Goal: Task Accomplishment & Management: Manage account settings

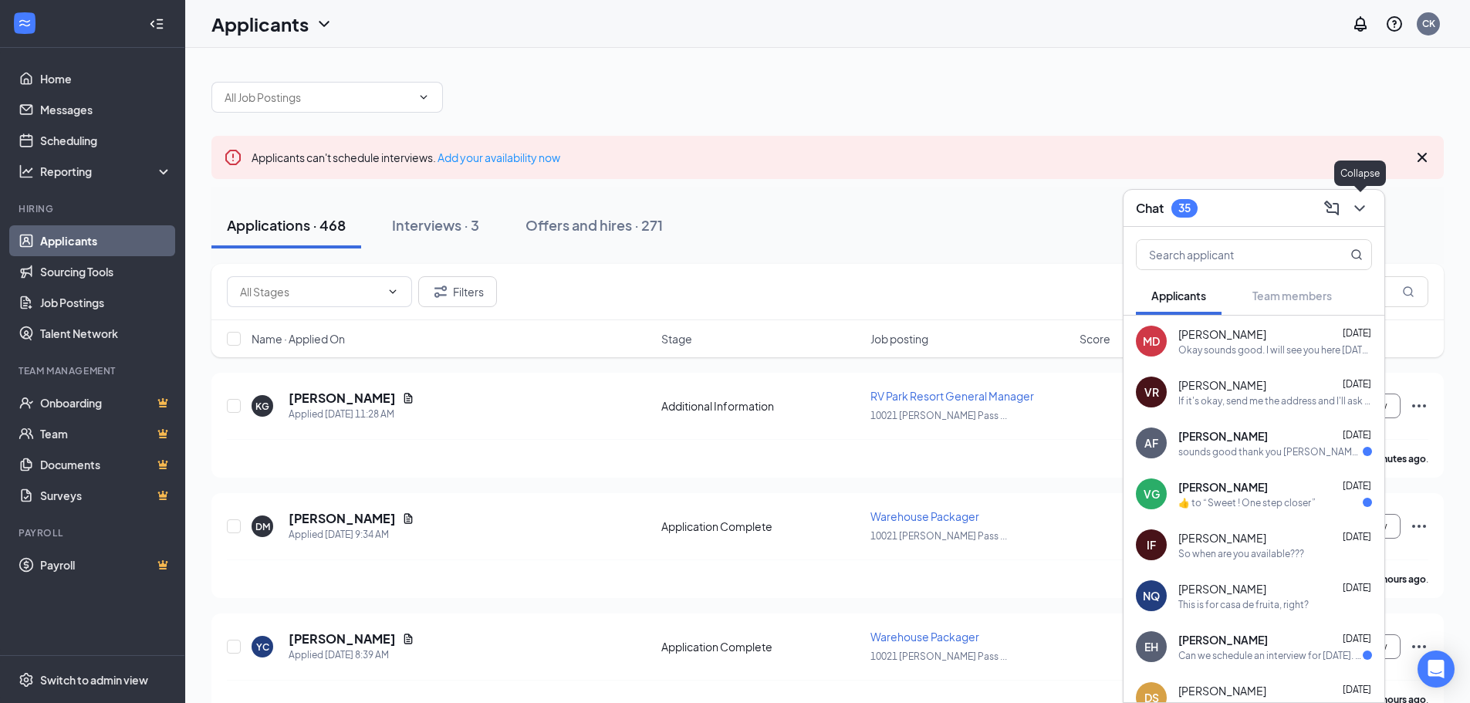
click at [1368, 203] on icon "ChevronDown" at bounding box center [1360, 208] width 19 height 19
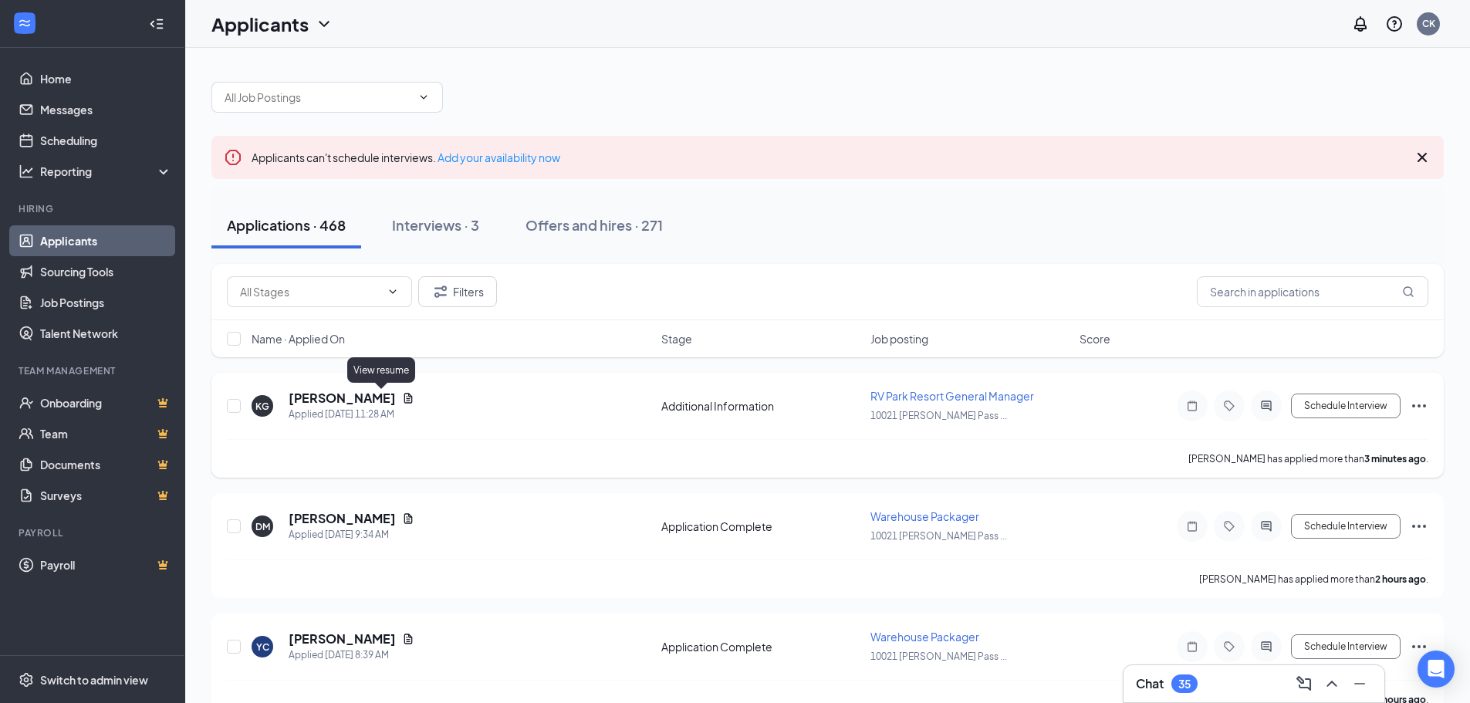
click at [404, 397] on icon "Document" at bounding box center [408, 398] width 8 height 10
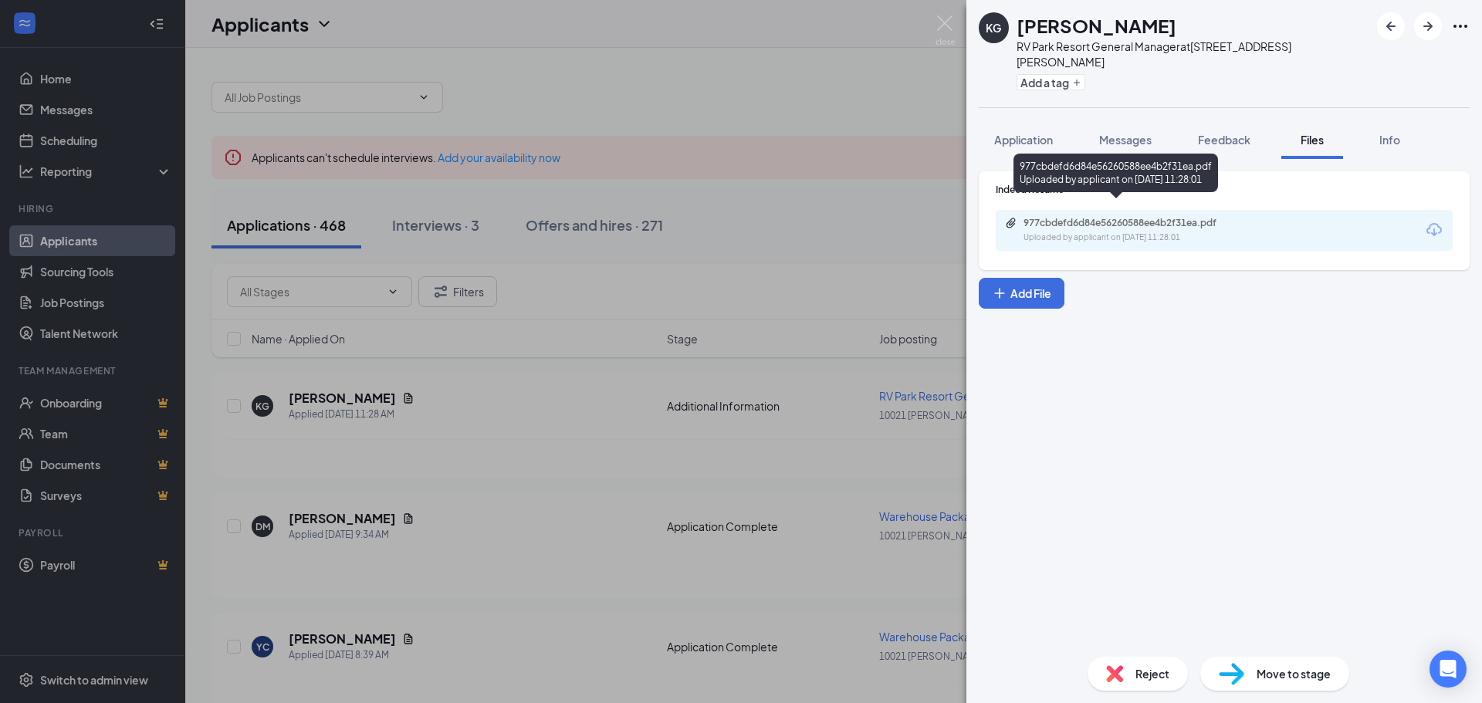
click at [1080, 217] on div "977cbdefd6d84e56260588ee4b2f31ea.pdf" at bounding box center [1131, 223] width 216 height 12
click at [562, 358] on div "KG Kelly Gardner RV Park Resort General Manager at 10021 Pacheco Pass Hwy Add a…" at bounding box center [741, 351] width 1482 height 703
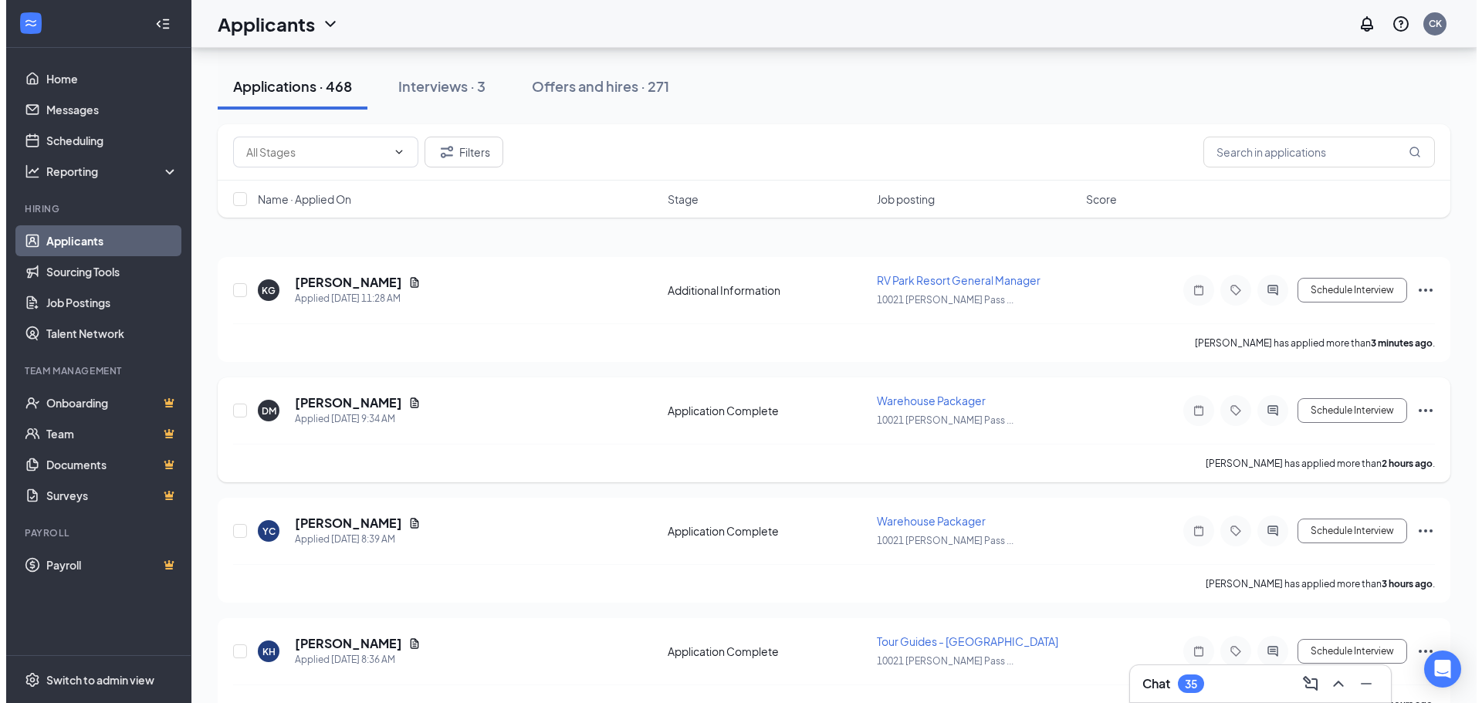
scroll to position [154, 0]
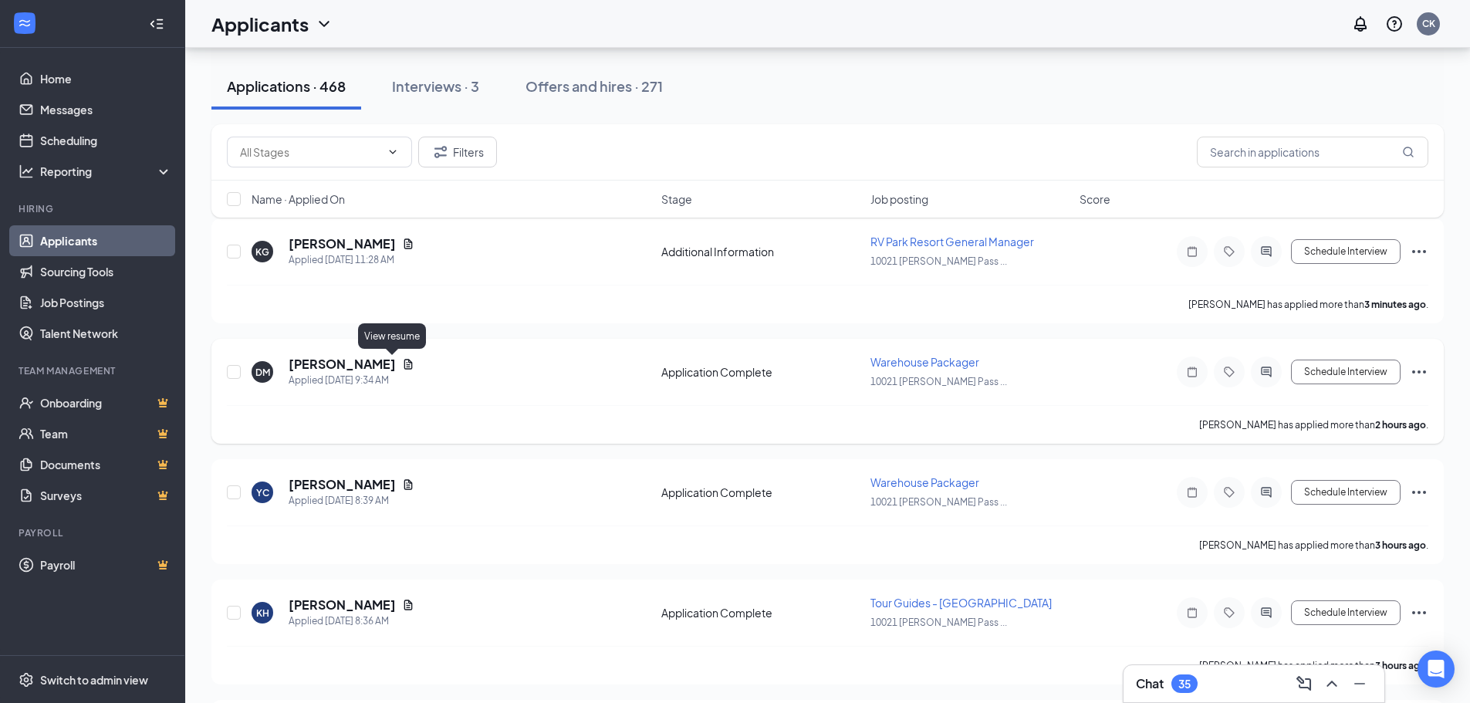
click at [404, 367] on icon "Document" at bounding box center [408, 364] width 8 height 10
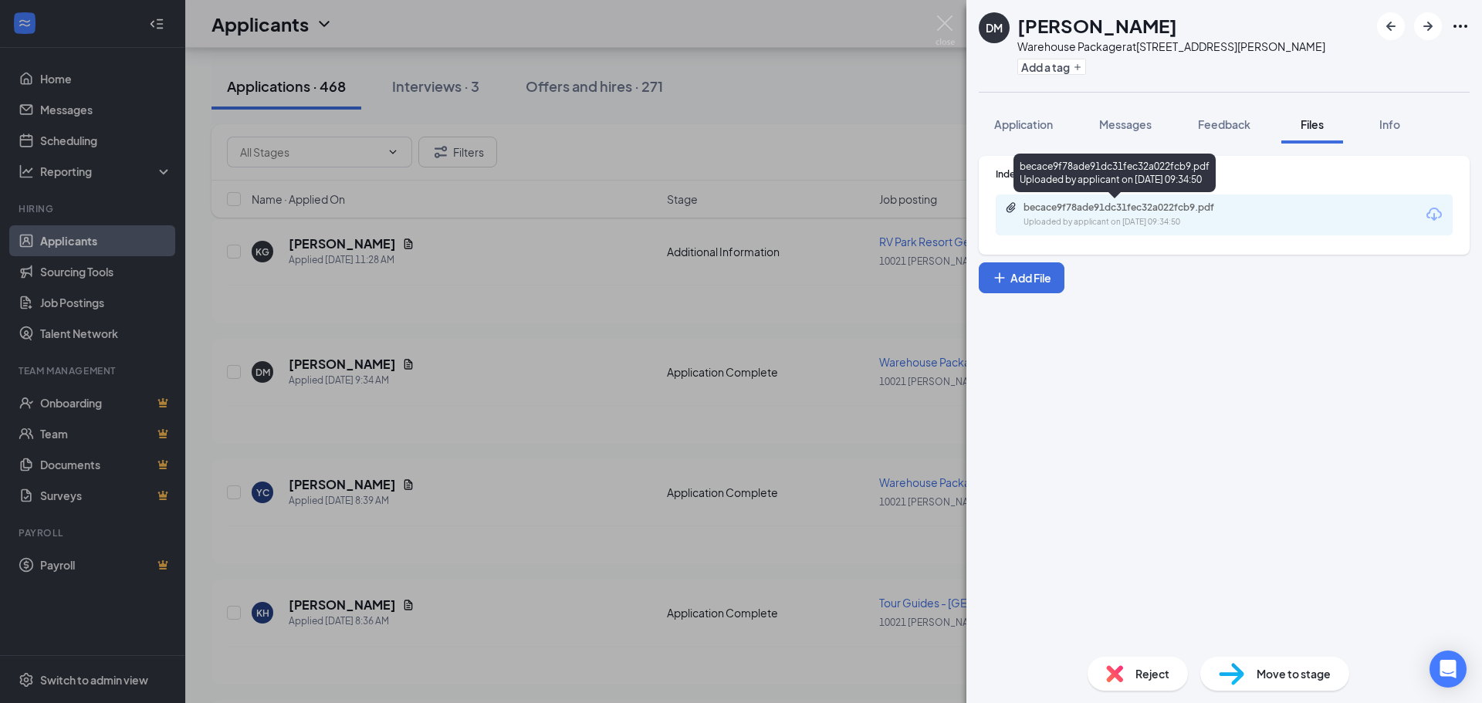
click at [1076, 210] on div "becace9f78ade91dc31fec32a022fcb9.pdf" at bounding box center [1131, 207] width 216 height 12
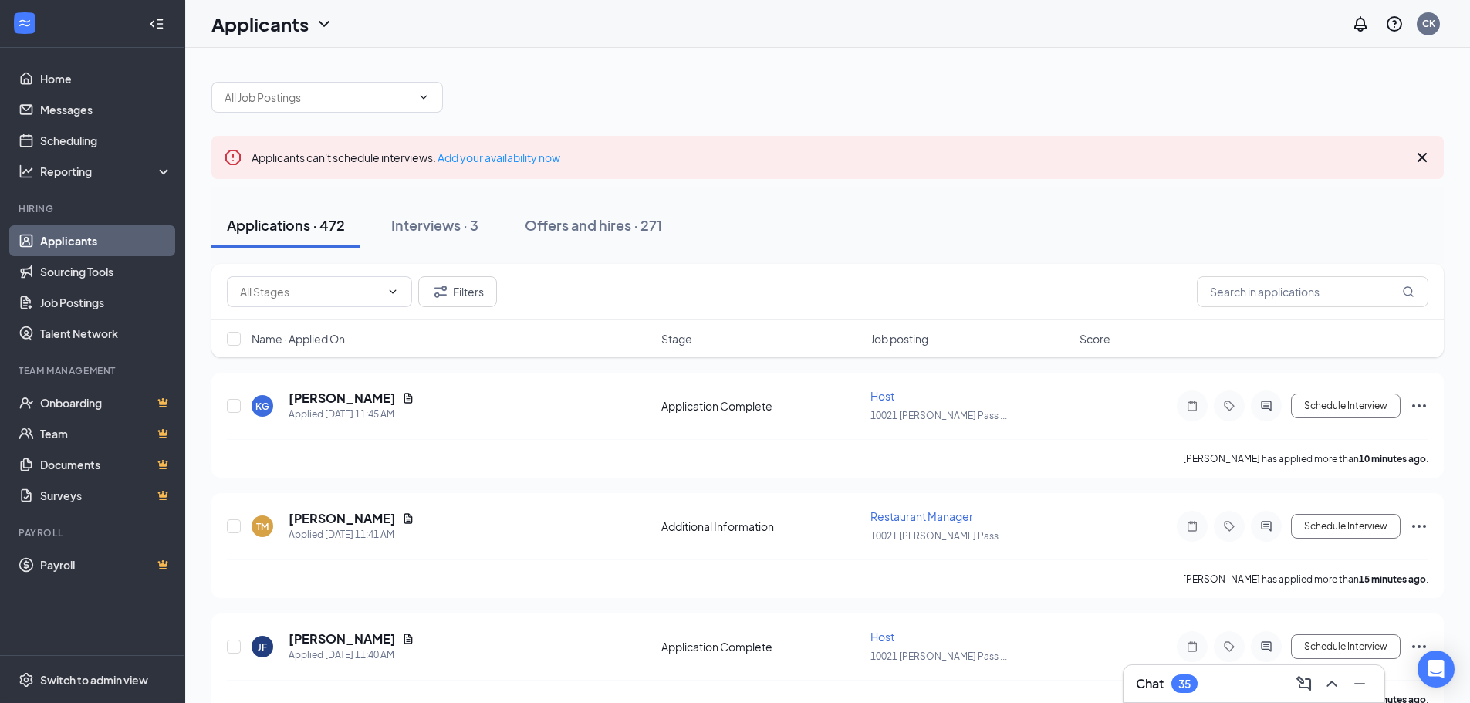
click at [656, 357] on div "Filters Name · Applied On Stage Job posting Score" at bounding box center [827, 318] width 1232 height 109
click at [1303, 277] on input "text" at bounding box center [1313, 291] width 232 height 31
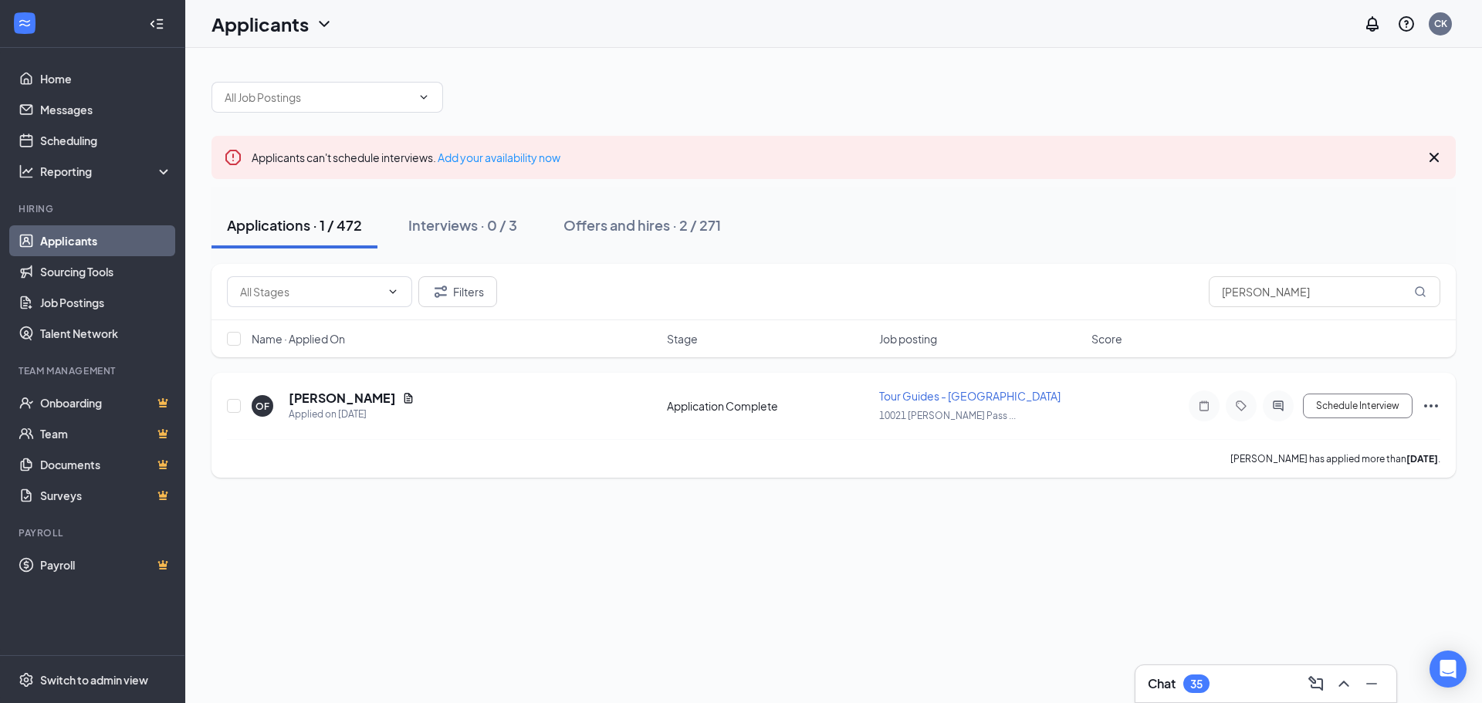
click at [1429, 405] on icon "Ellipses" at bounding box center [1431, 406] width 19 height 19
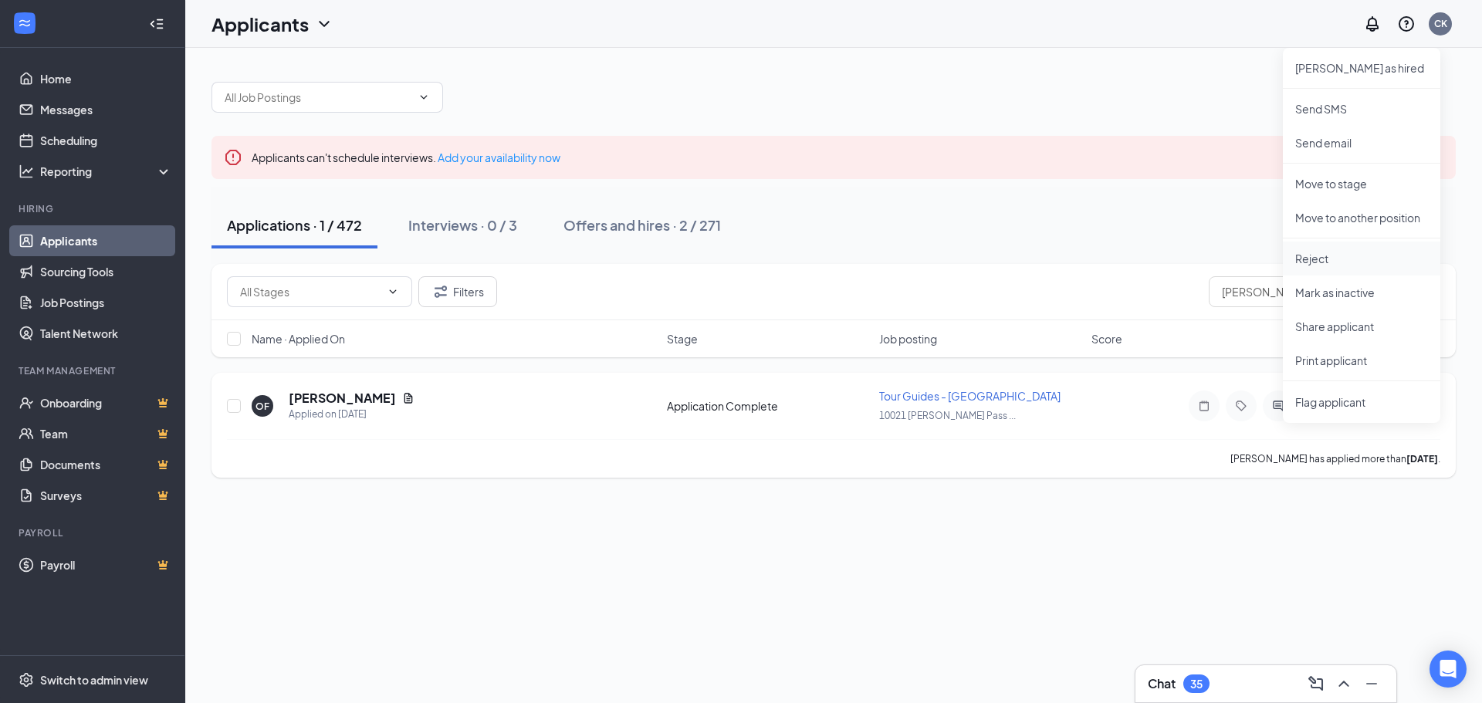
click at [1335, 257] on p "Reject" at bounding box center [1361, 258] width 133 height 15
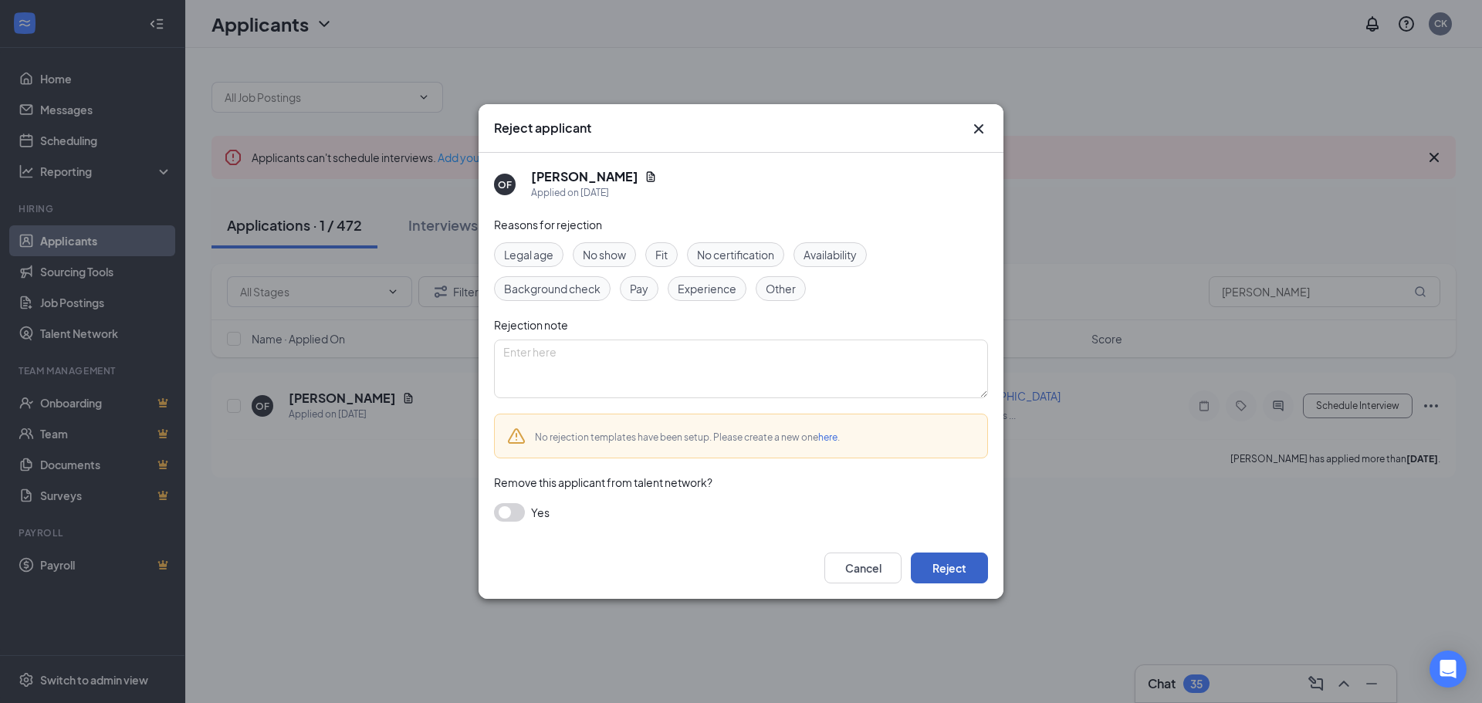
click at [918, 570] on button "Reject" at bounding box center [949, 568] width 77 height 31
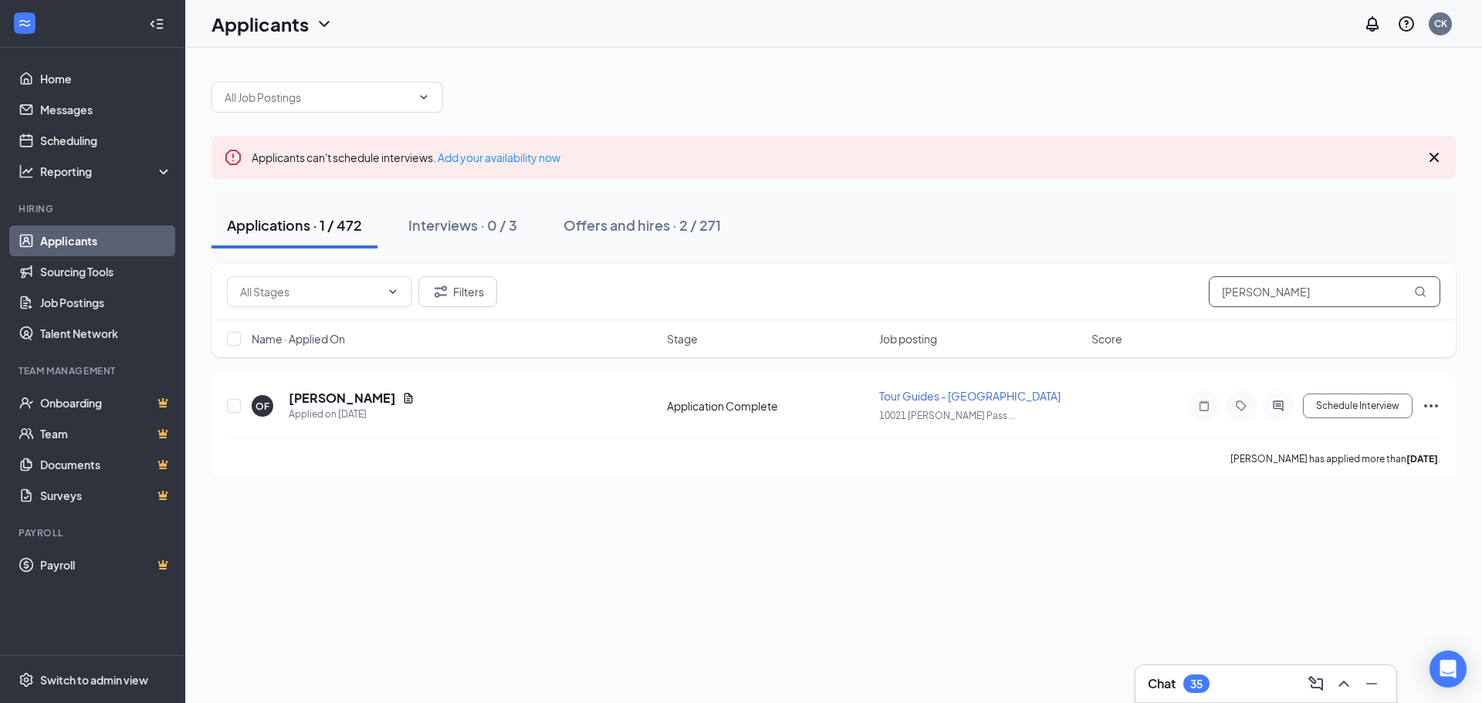
click at [1292, 299] on input "olivia" at bounding box center [1325, 291] width 232 height 31
click at [1291, 299] on input "olivia" at bounding box center [1325, 291] width 232 height 31
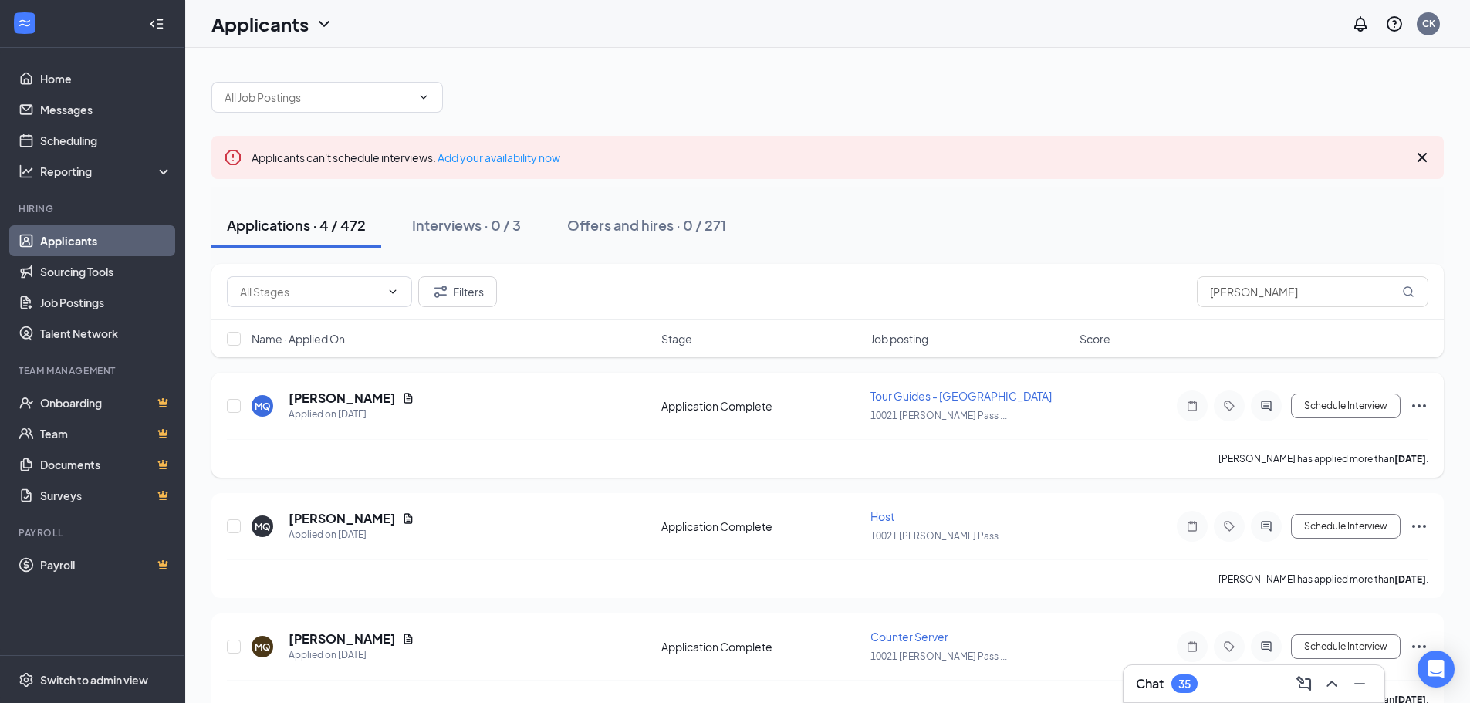
click at [1425, 395] on div "Schedule Interview" at bounding box center [1290, 405] width 278 height 31
click at [1424, 402] on icon "Ellipses" at bounding box center [1419, 406] width 19 height 19
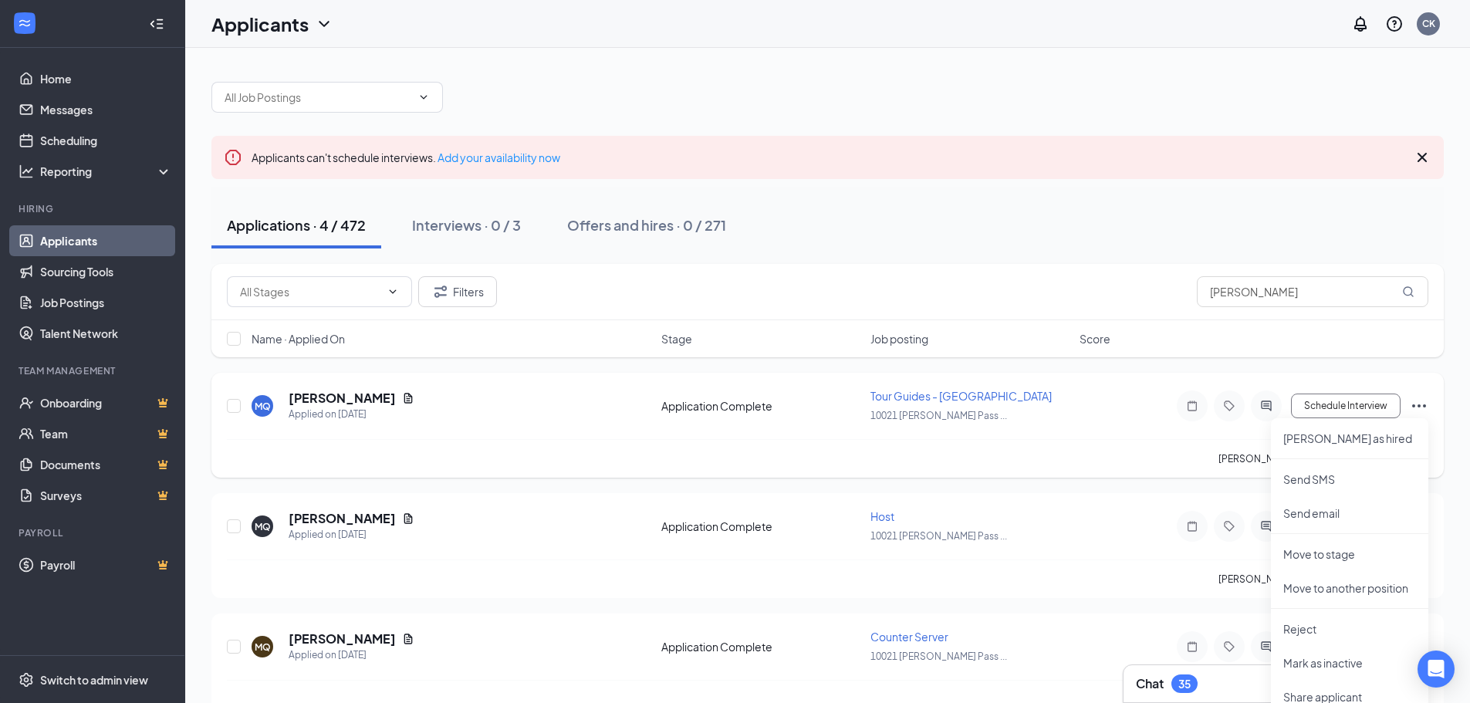
scroll to position [77, 0]
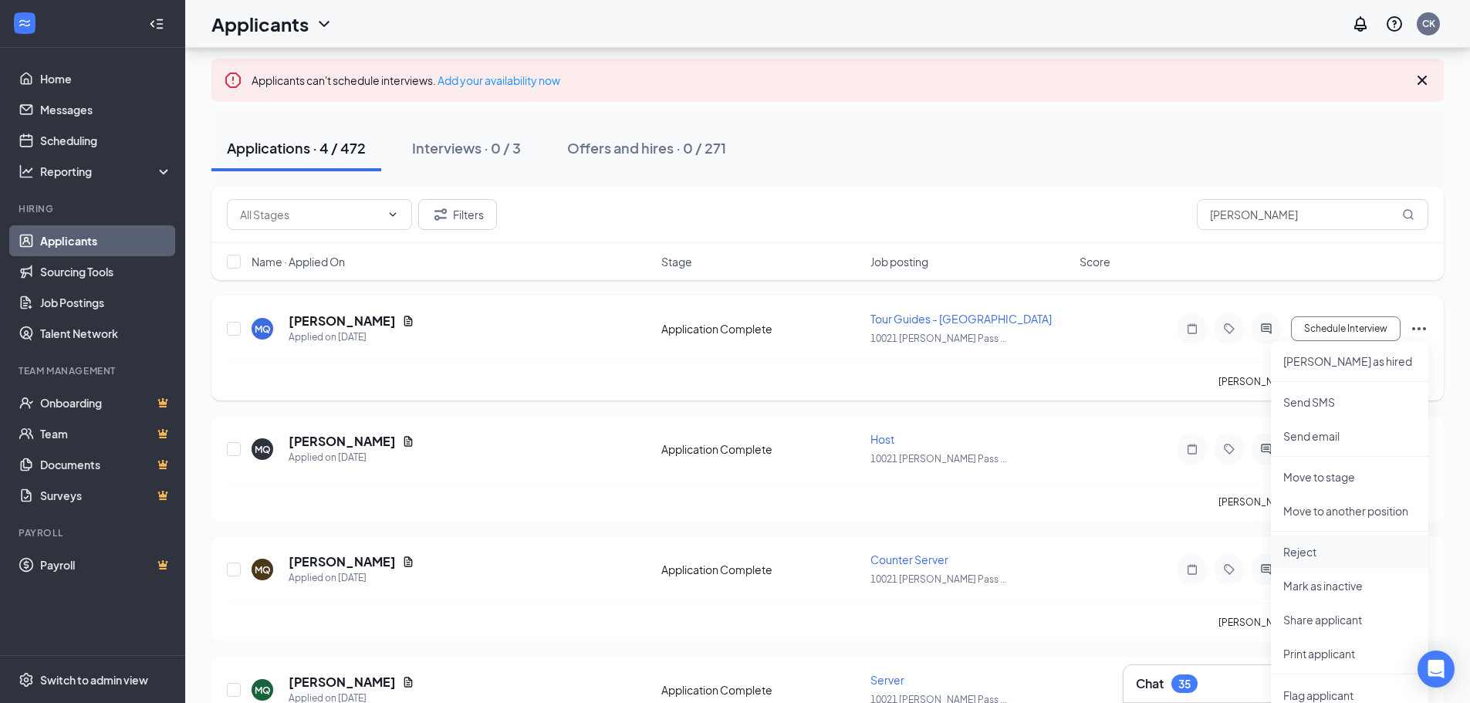
click at [1317, 546] on p "Reject" at bounding box center [1349, 551] width 133 height 15
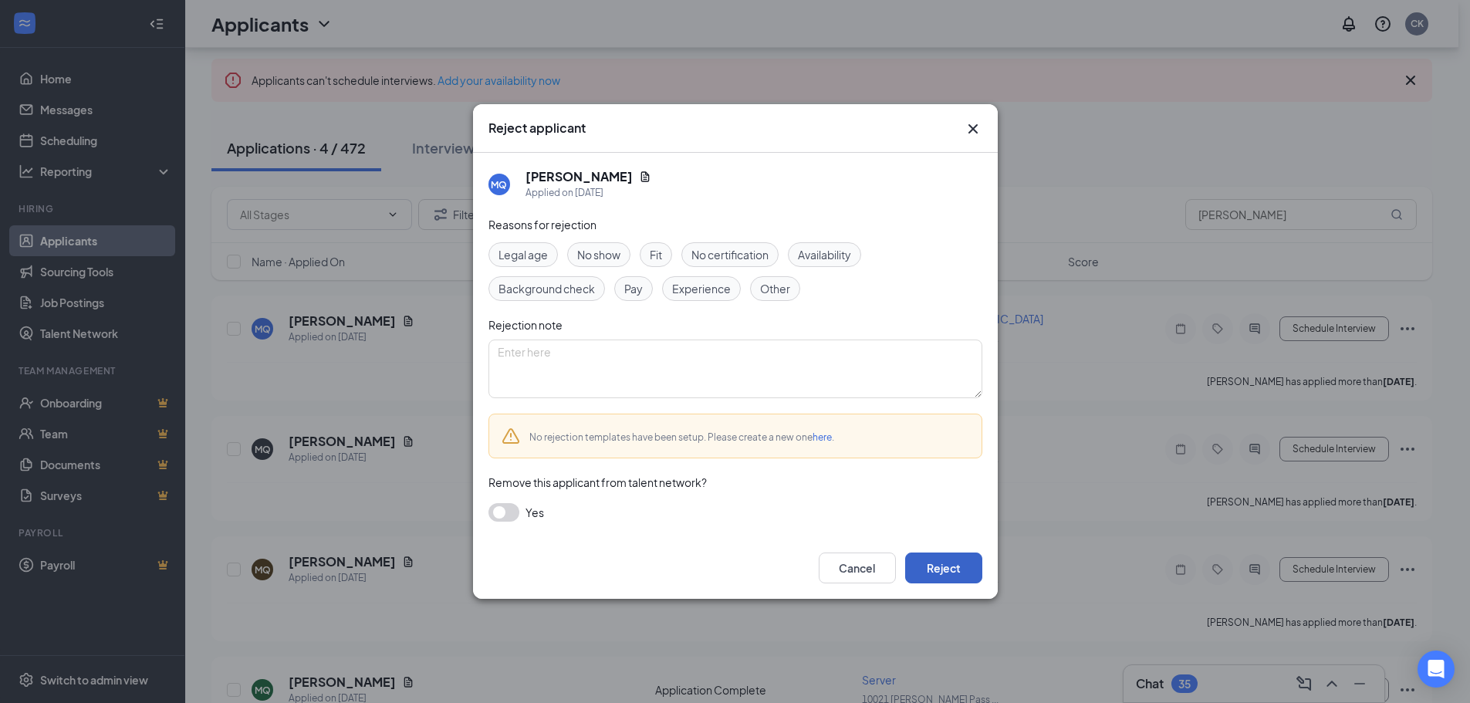
click at [962, 566] on button "Reject" at bounding box center [943, 568] width 77 height 31
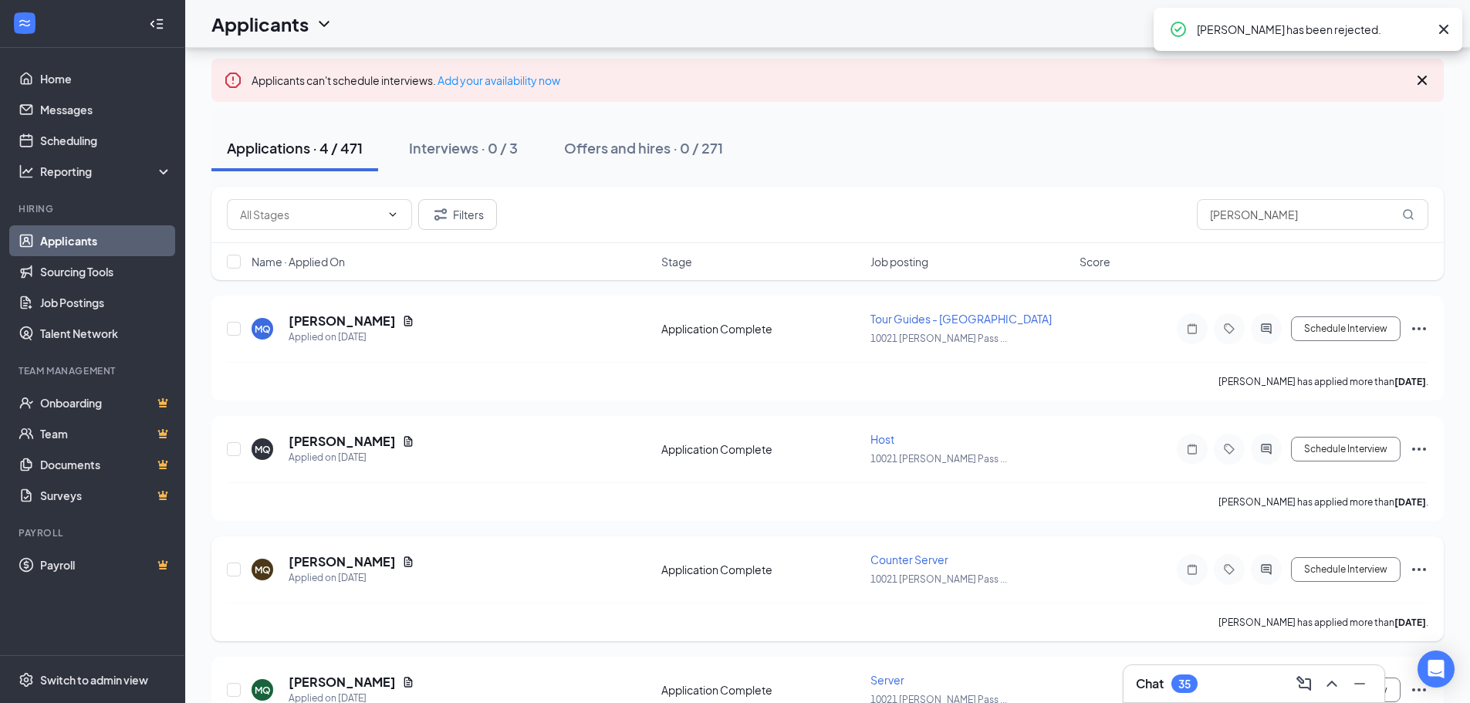
scroll to position [34, 0]
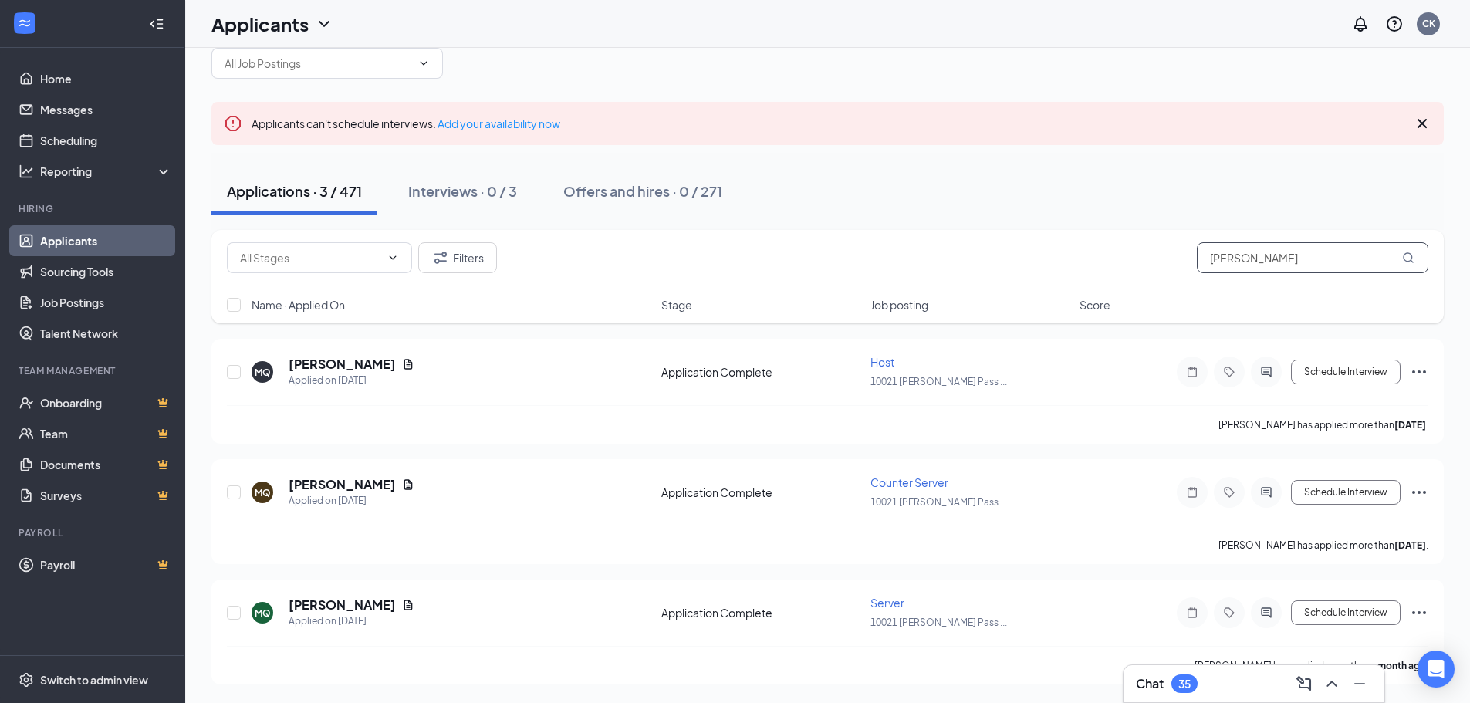
click at [1280, 261] on input "makay" at bounding box center [1313, 257] width 232 height 31
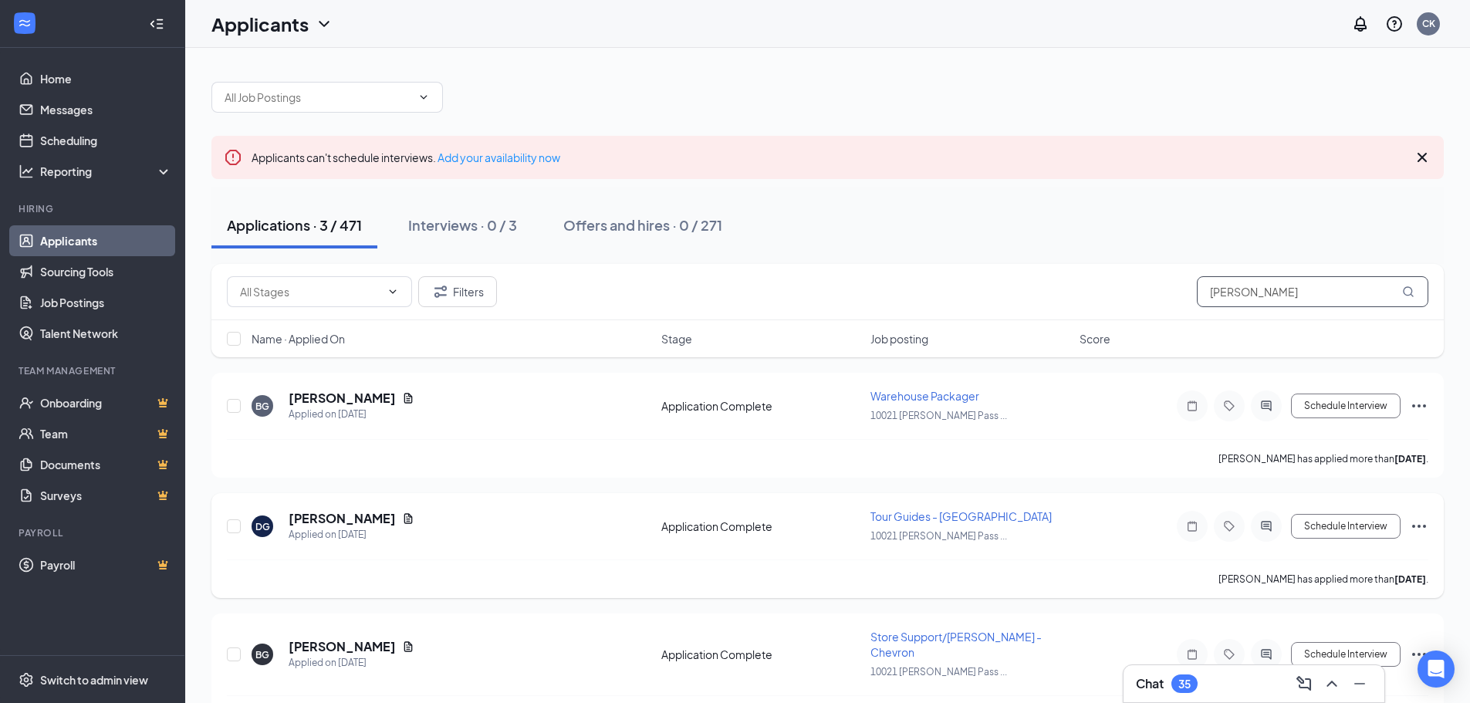
type input "gupto"
click at [1420, 529] on icon "Ellipses" at bounding box center [1419, 526] width 19 height 19
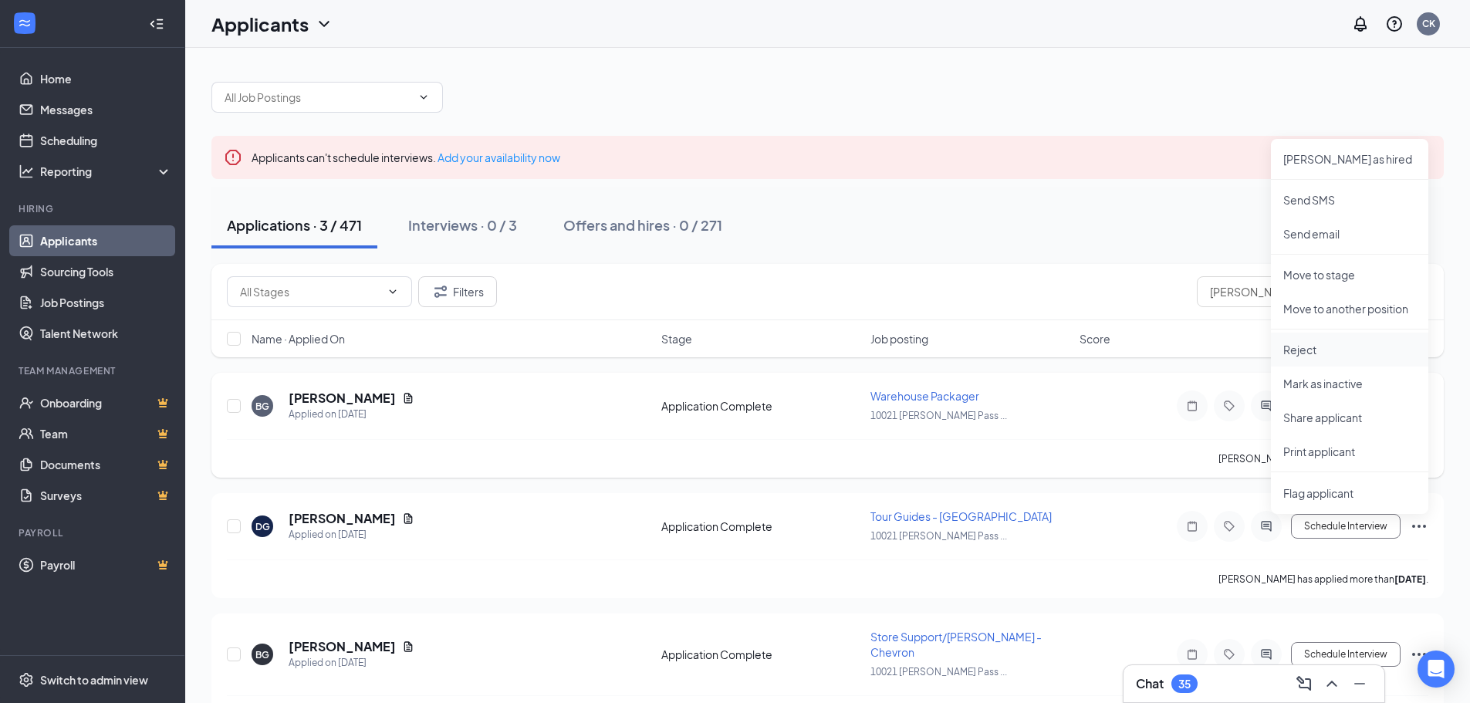
click at [1298, 343] on p "Reject" at bounding box center [1349, 349] width 133 height 15
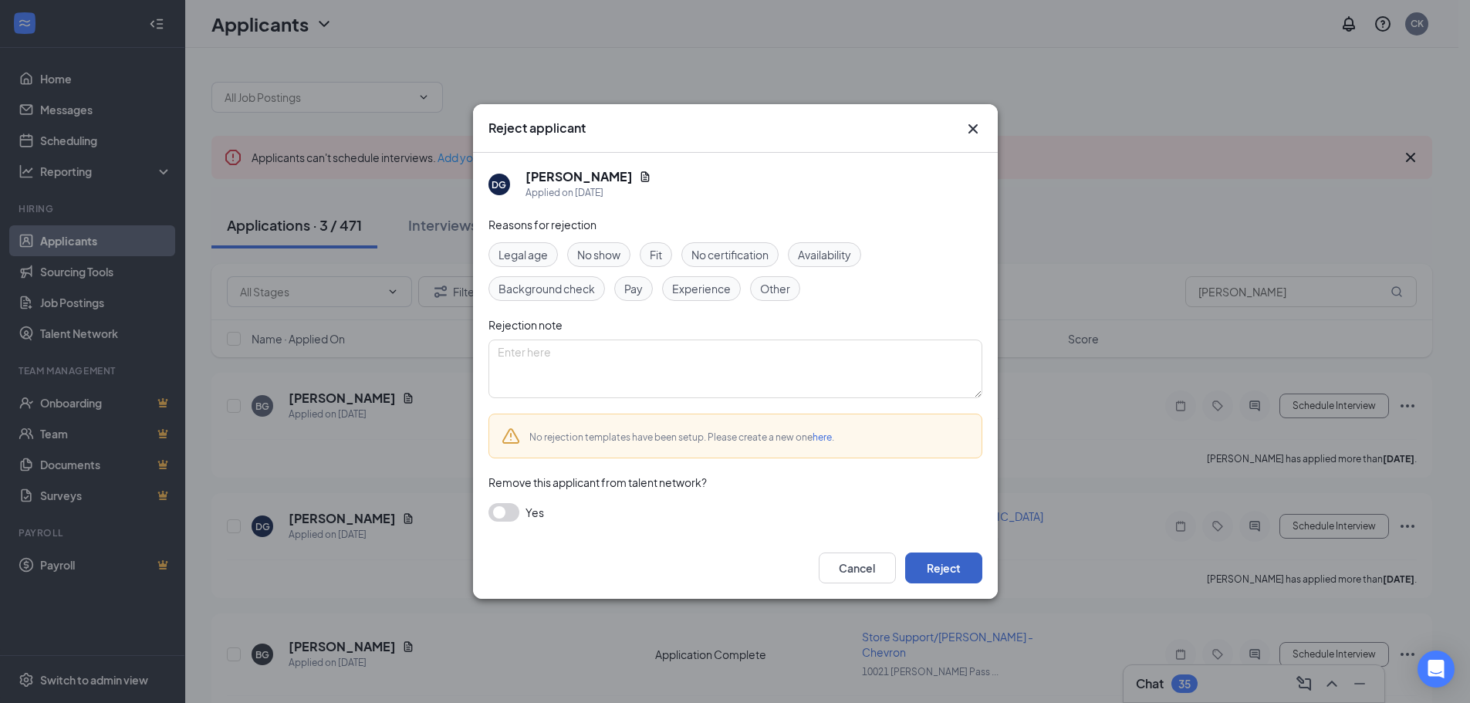
click at [931, 572] on button "Reject" at bounding box center [943, 568] width 77 height 31
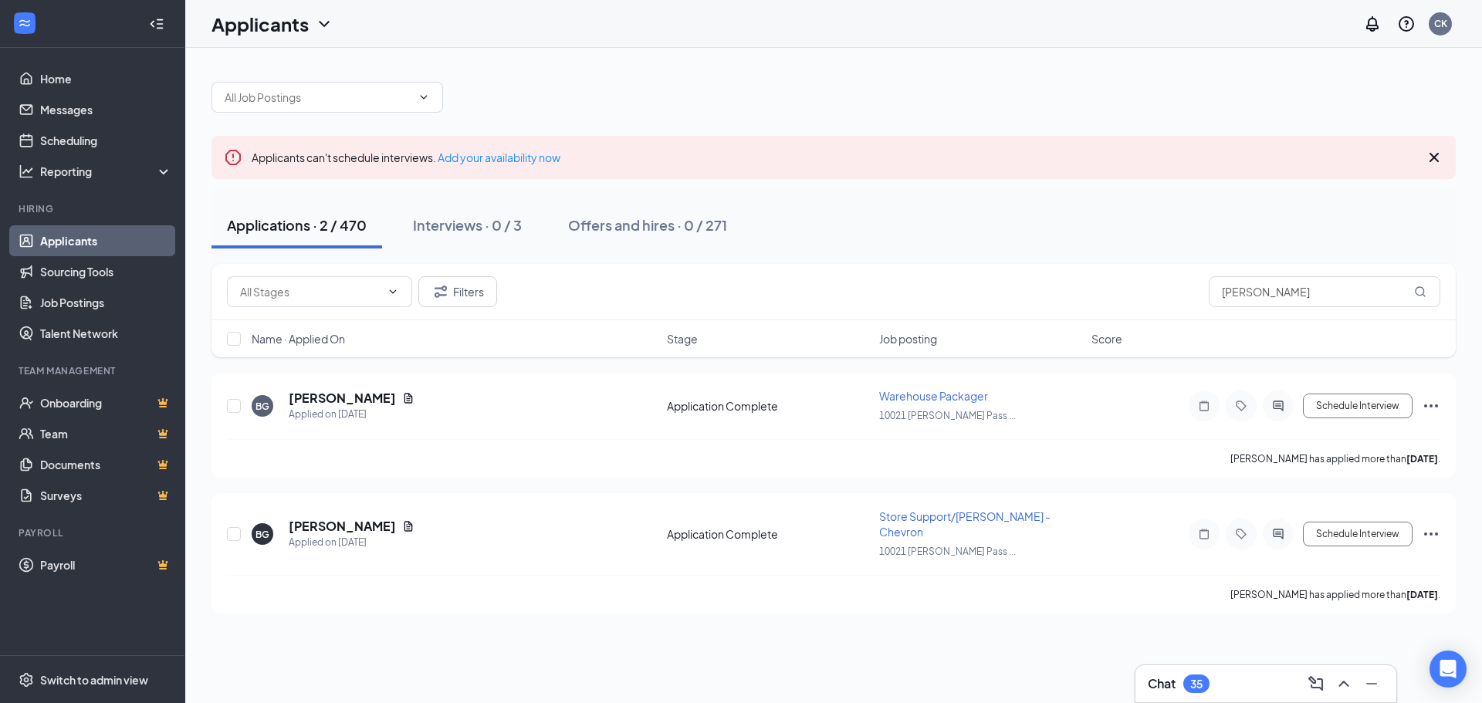
click at [49, 244] on link "Applicants" at bounding box center [106, 240] width 132 height 31
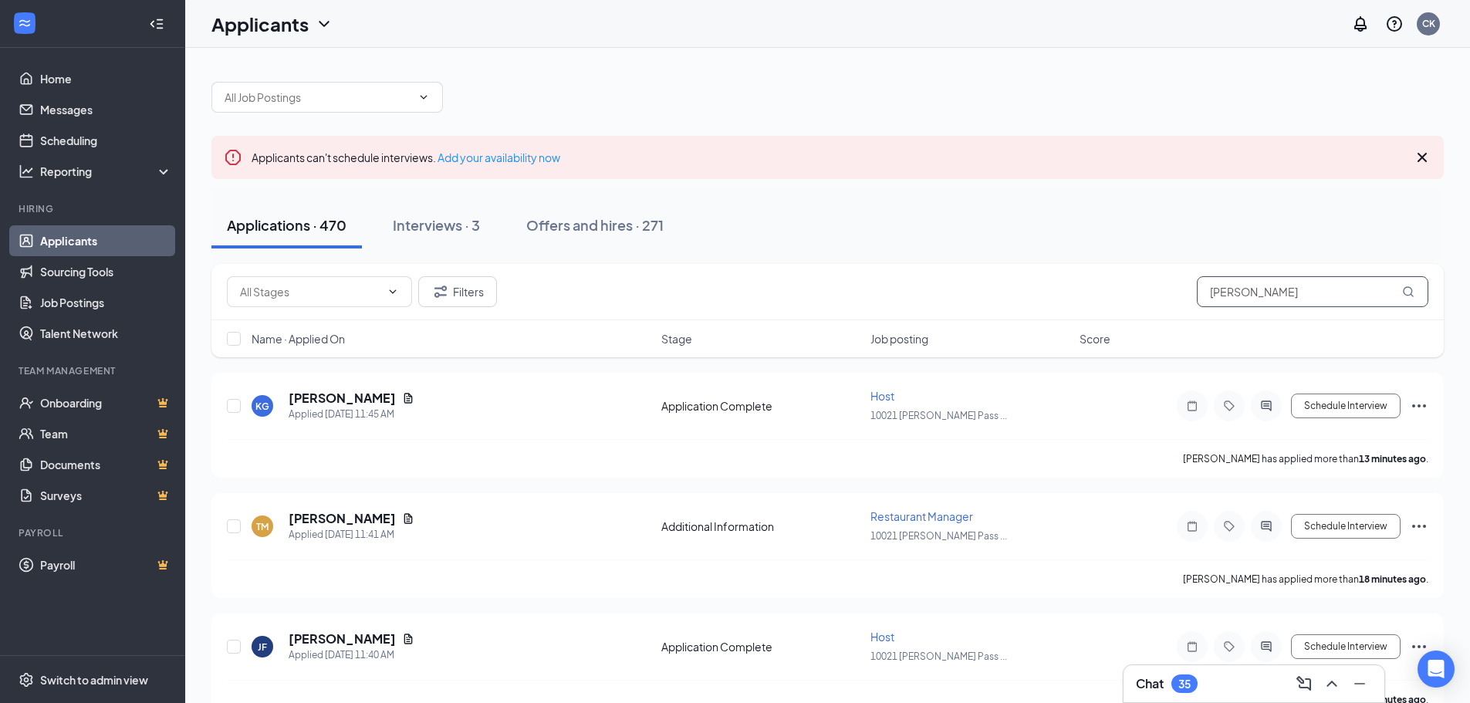
drag, startPoint x: 1276, startPoint y: 295, endPoint x: 1158, endPoint y: 294, distance: 118.1
click at [1158, 294] on div "Filters gupto" at bounding box center [828, 291] width 1202 height 31
